Goal: Information Seeking & Learning: Learn about a topic

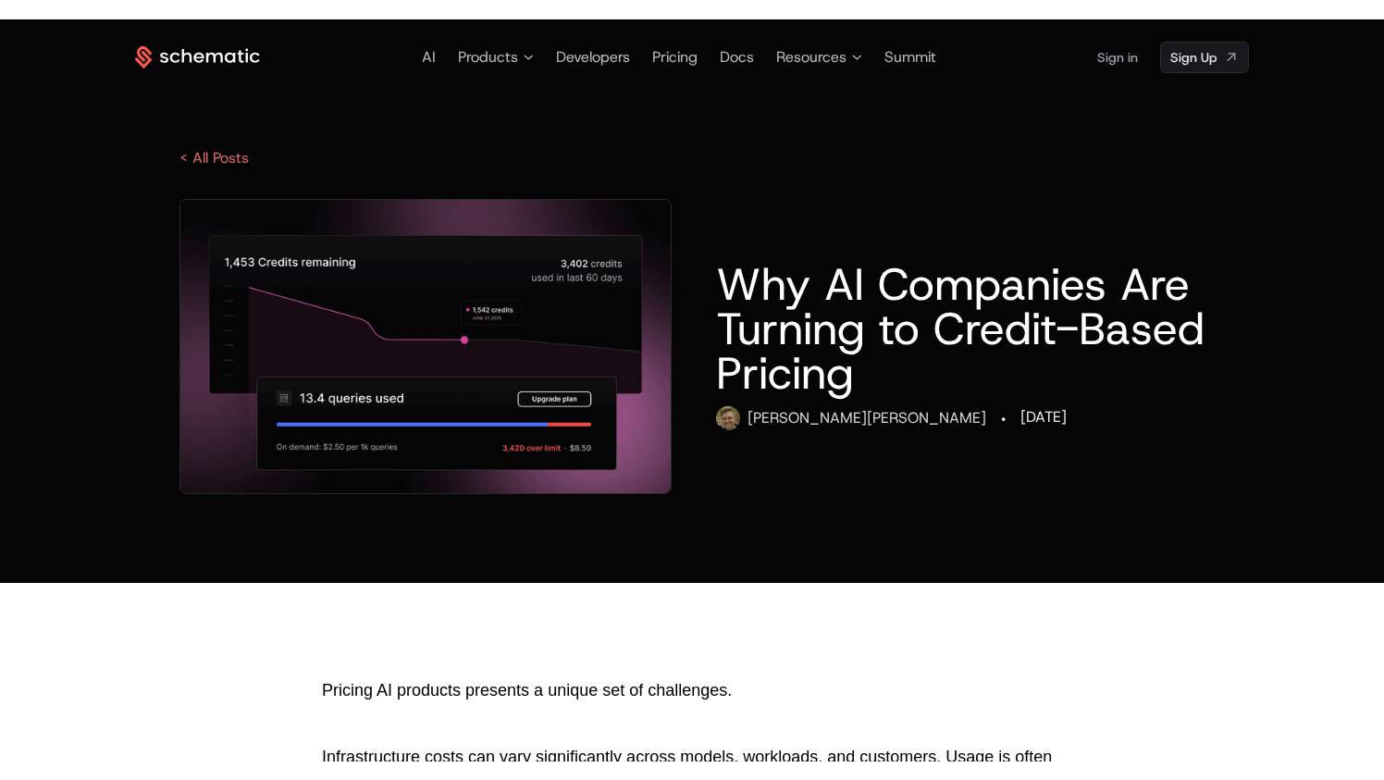
scroll to position [439, 0]
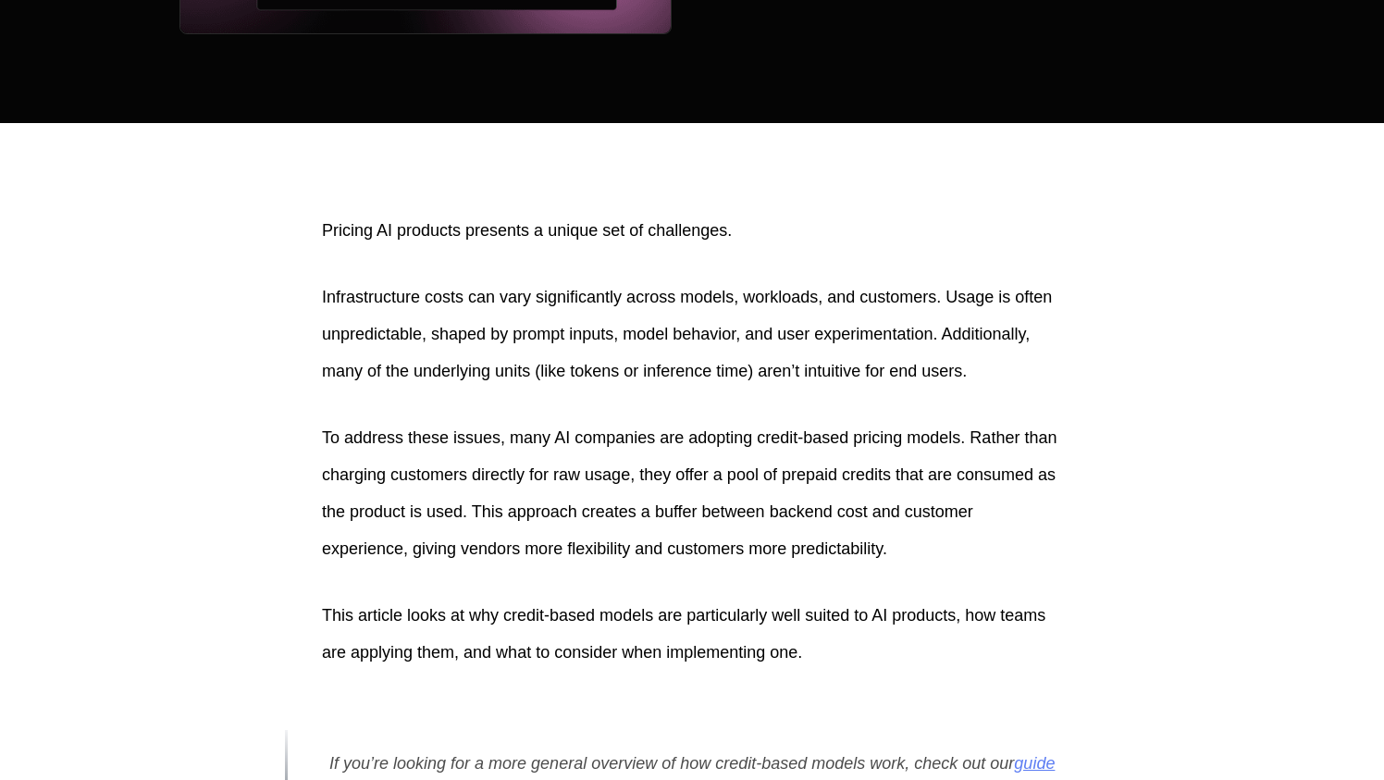
click at [995, 293] on p "Infrastructure costs can vary significantly across models, workloads, and custo…" at bounding box center [692, 333] width 740 height 111
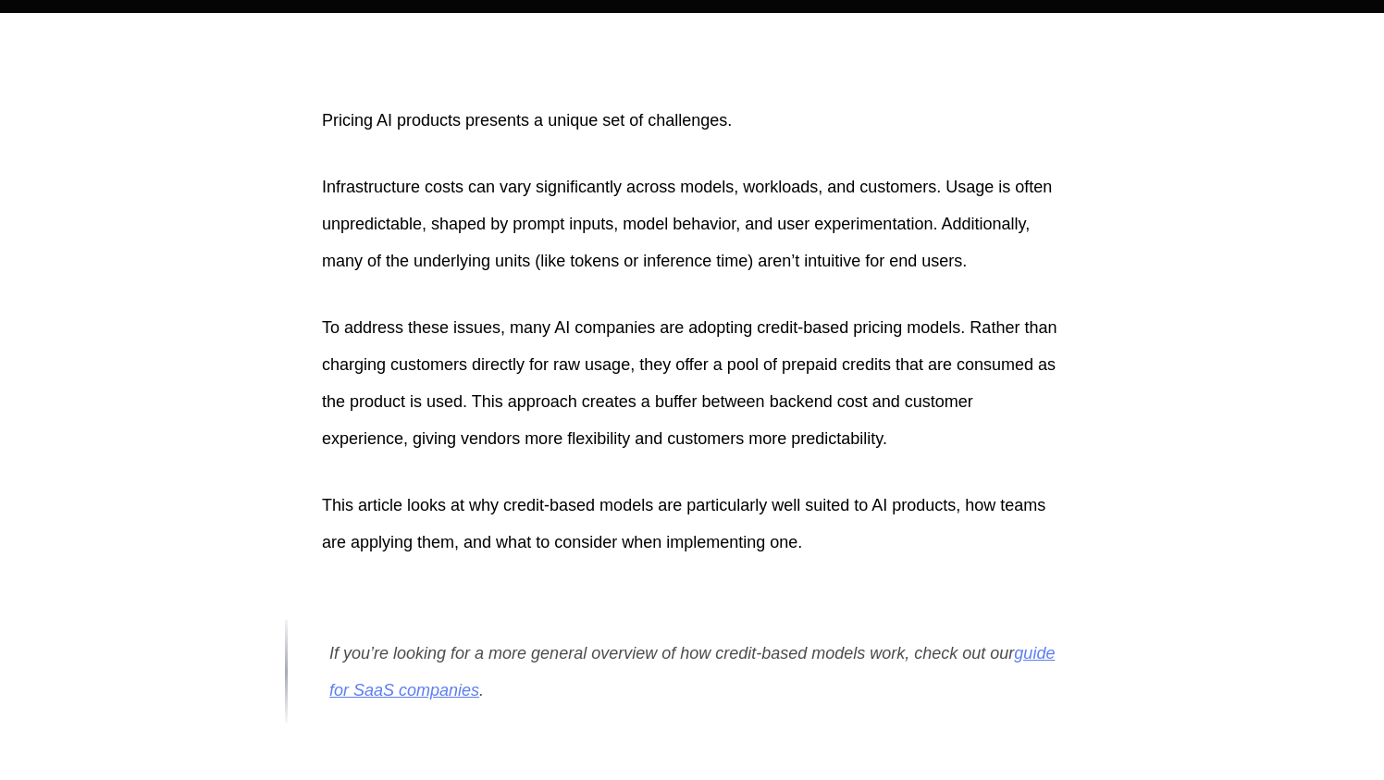
scroll to position [552, 0]
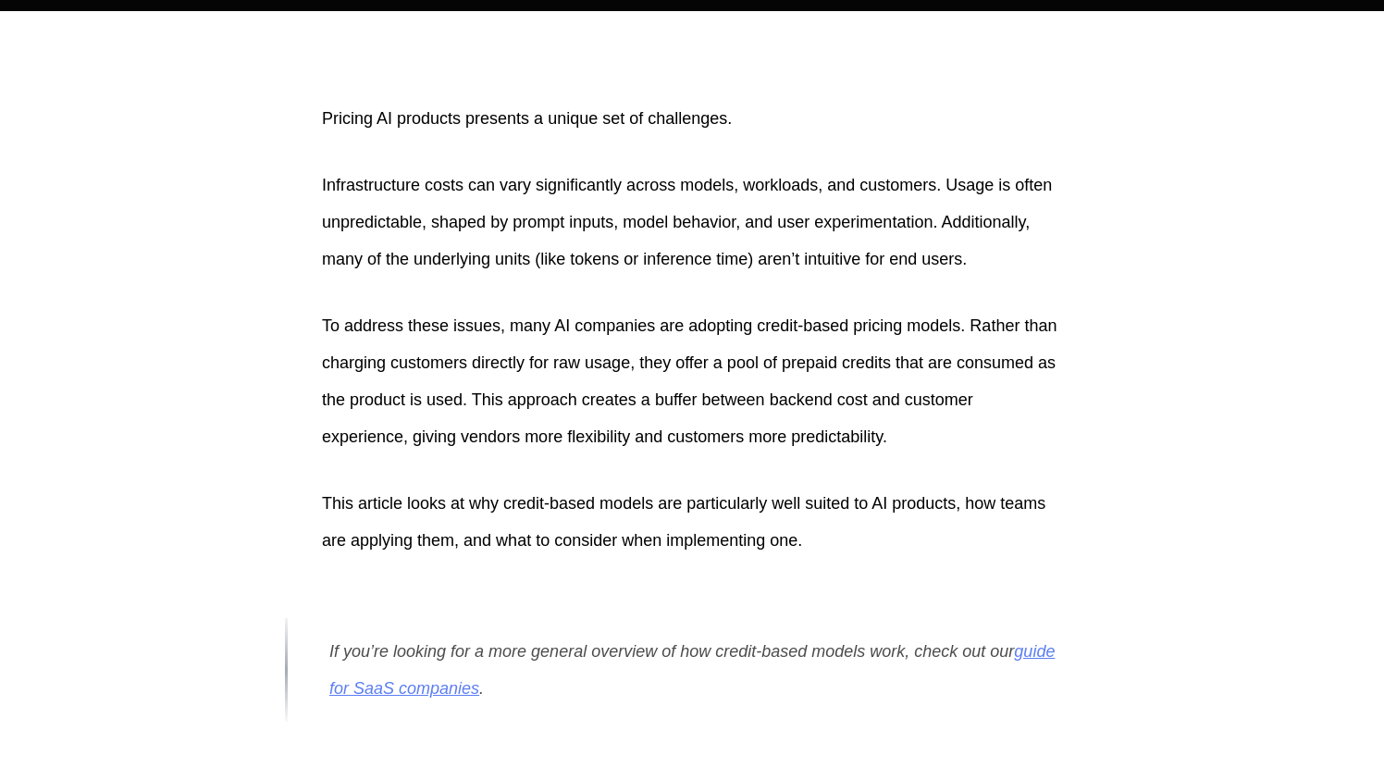
click at [894, 221] on p "Infrastructure costs can vary significantly across models, workloads, and custo…" at bounding box center [692, 222] width 740 height 111
click at [922, 252] on p "Infrastructure costs can vary significantly across models, workloads, and custo…" at bounding box center [692, 222] width 740 height 111
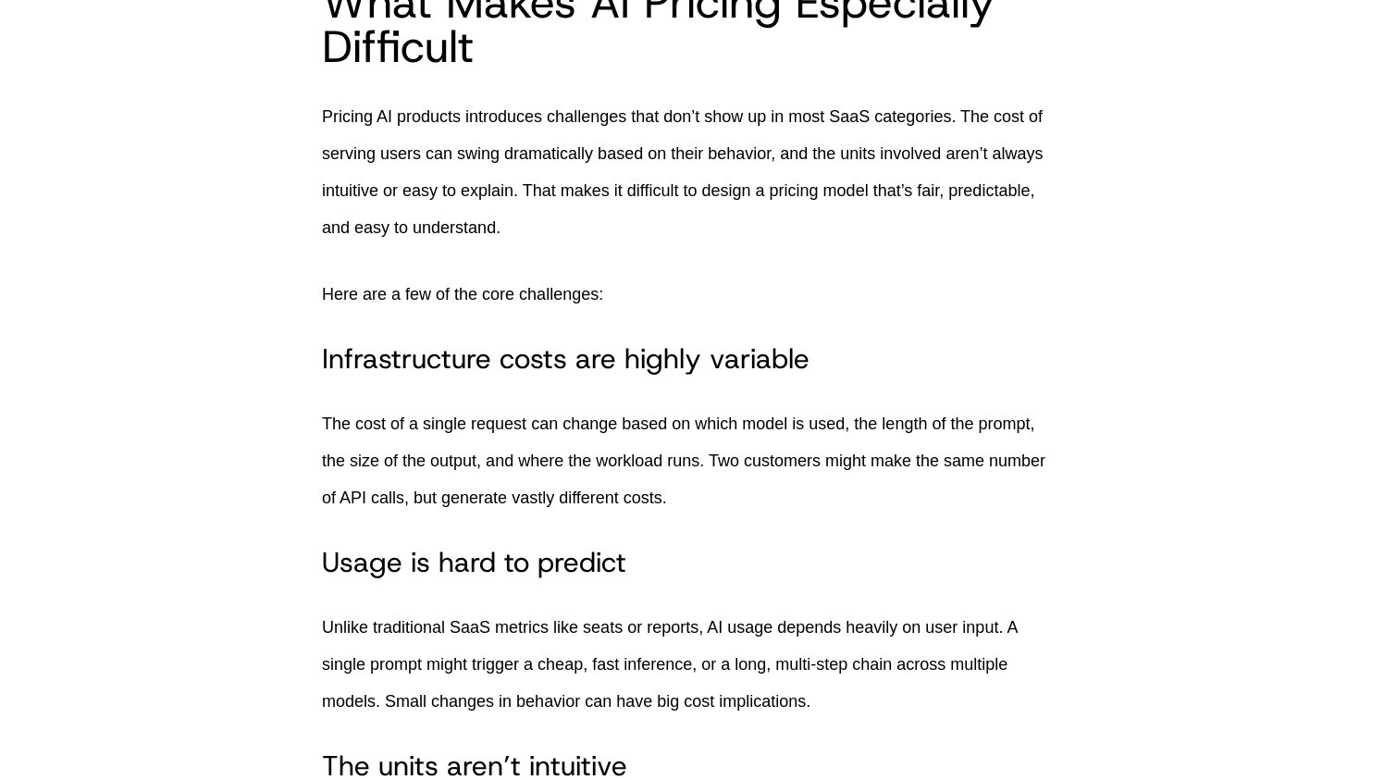
scroll to position [1354, 0]
click at [483, 370] on h3 "Infrastructure costs are highly variable" at bounding box center [692, 357] width 740 height 33
click at [425, 433] on p "The cost of a single request can change based on which model is used, the lengt…" at bounding box center [692, 459] width 740 height 111
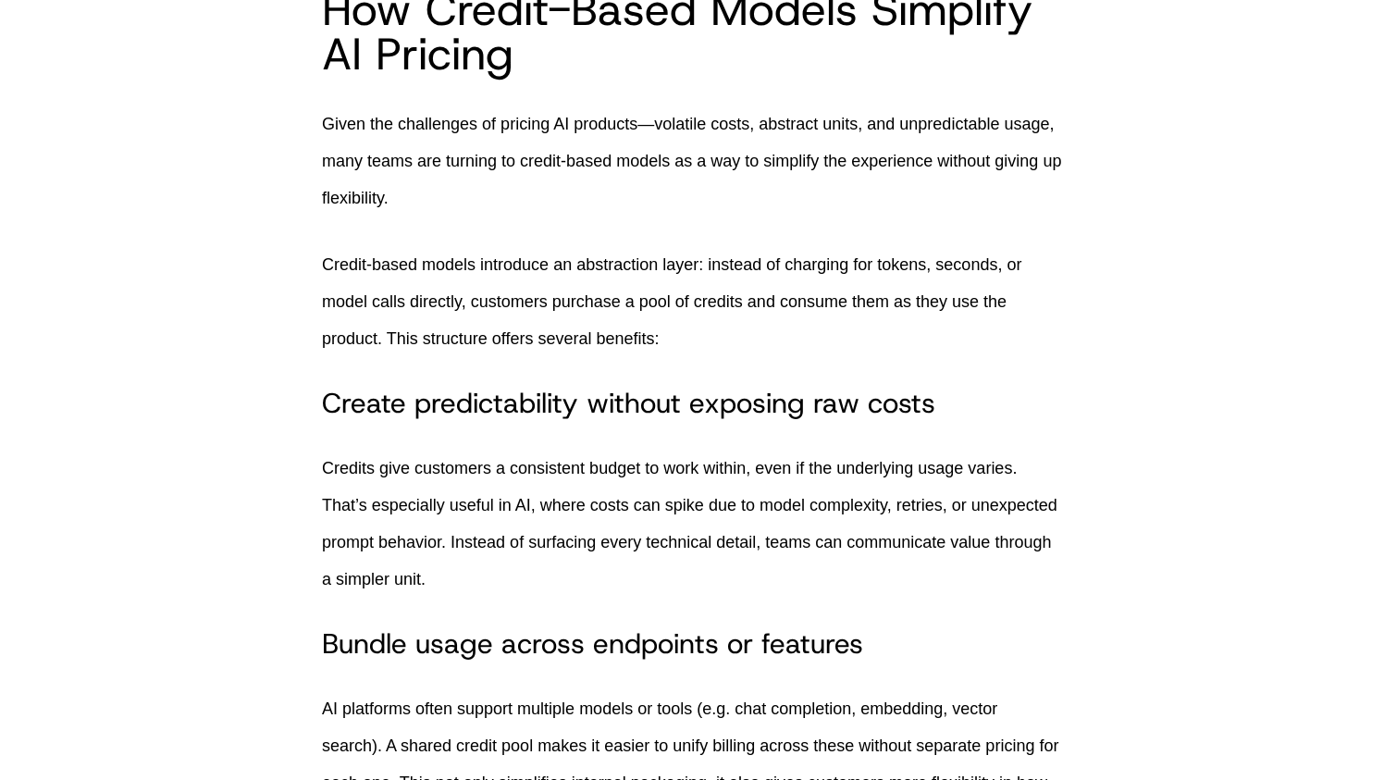
scroll to position [2630, 0]
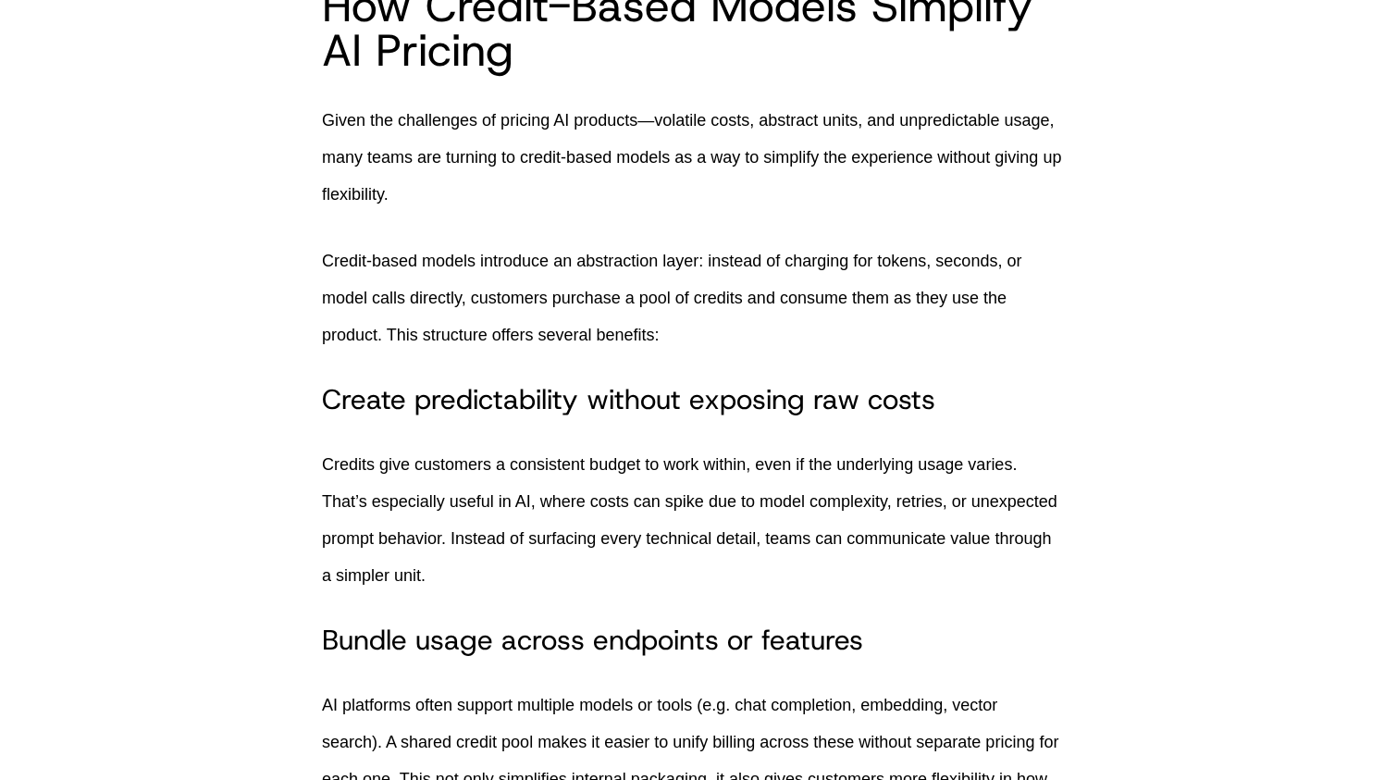
scroll to position [2630, 0]
